Goal: Information Seeking & Learning: Learn about a topic

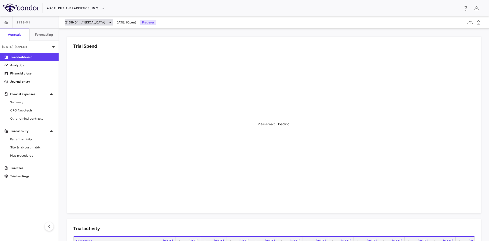
click at [85, 22] on span "Influenza" at bounding box center [93, 22] width 24 height 5
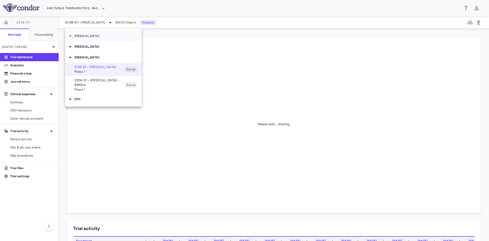
click at [79, 34] on p "COVID" at bounding box center [107, 36] width 67 height 5
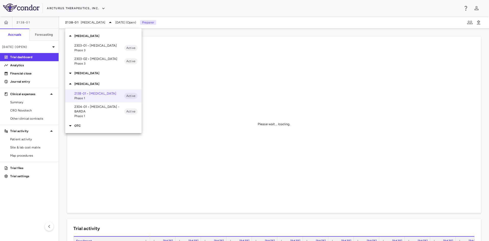
click at [86, 74] on p "Cystic Fibrosis" at bounding box center [107, 73] width 67 height 5
